Goal: Register for event/course

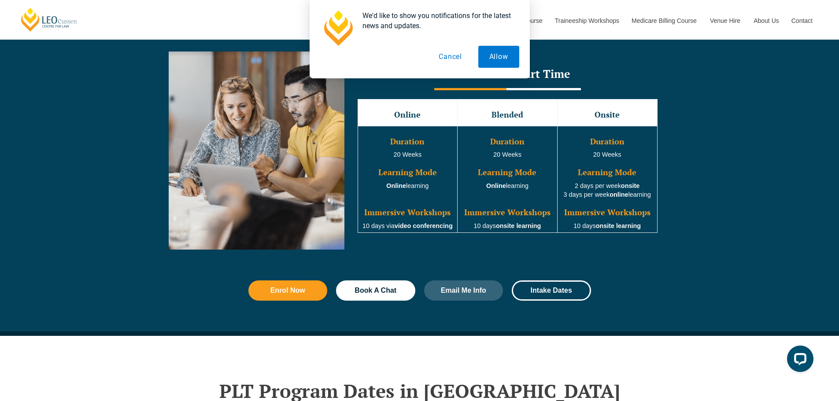
scroll to position [753, 0]
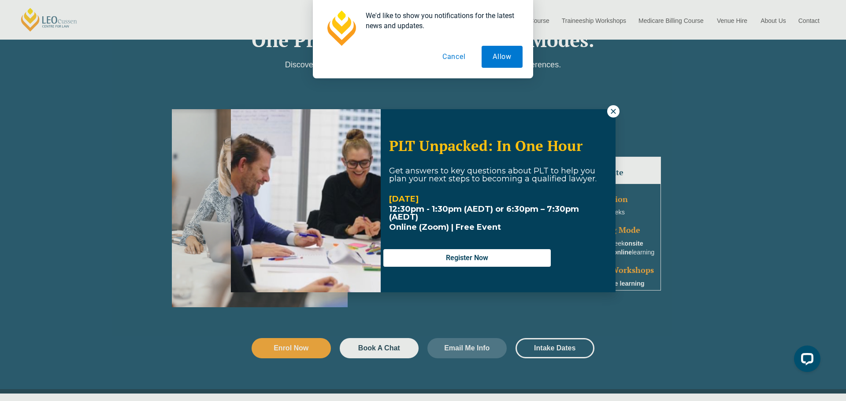
click at [613, 109] on icon at bounding box center [613, 111] width 8 height 8
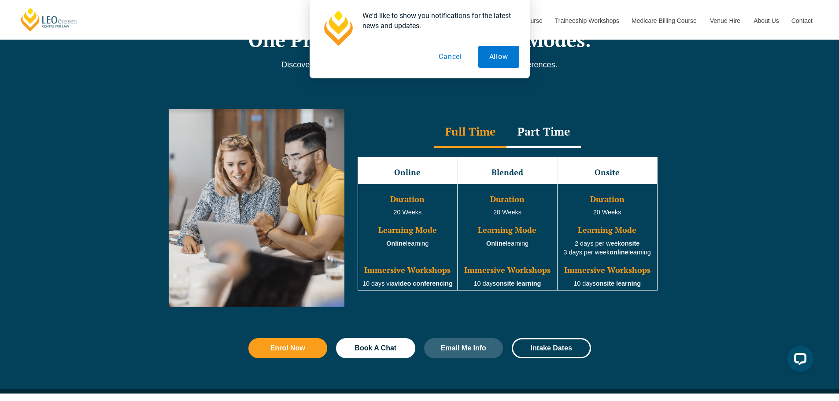
click at [453, 53] on button "Cancel" at bounding box center [450, 57] width 45 height 22
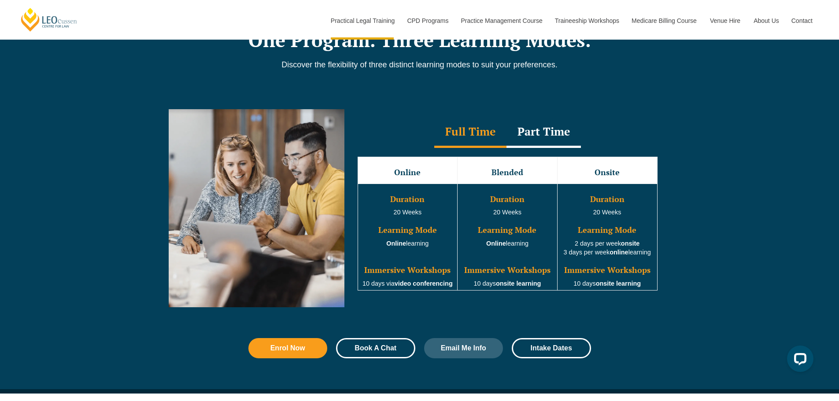
click at [385, 345] on link "Book A Chat" at bounding box center [375, 348] width 79 height 20
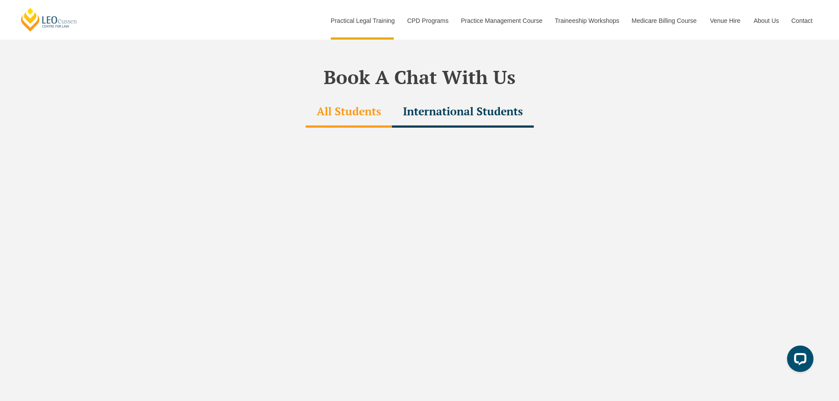
scroll to position [2652, 0]
